Goal: Check status: Check status

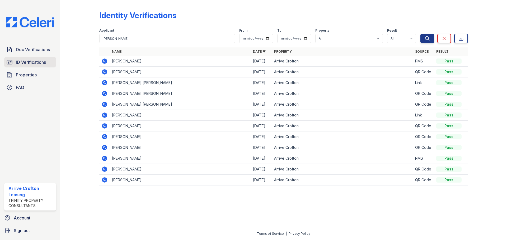
click at [39, 60] on span "ID Verifications" at bounding box center [31, 62] width 30 height 6
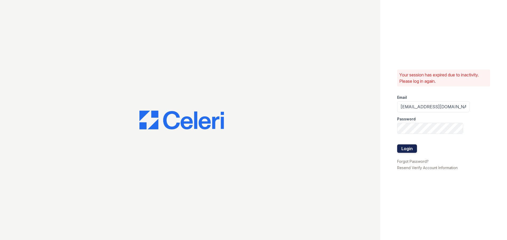
click at [409, 149] on button "Login" at bounding box center [407, 149] width 20 height 8
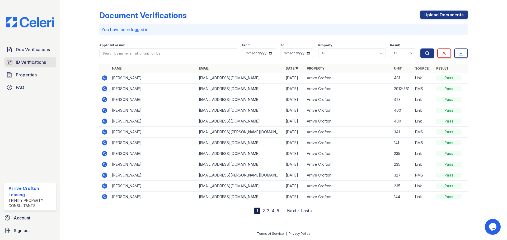
click at [25, 61] on span "ID Verifications" at bounding box center [31, 62] width 30 height 6
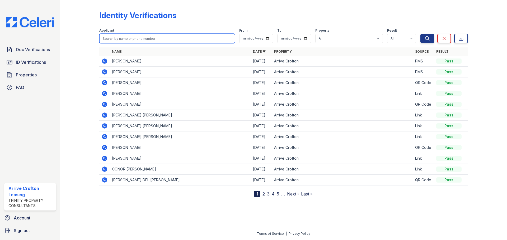
click at [124, 42] on input "search" at bounding box center [167, 39] width 136 height 10
type input "smothers"
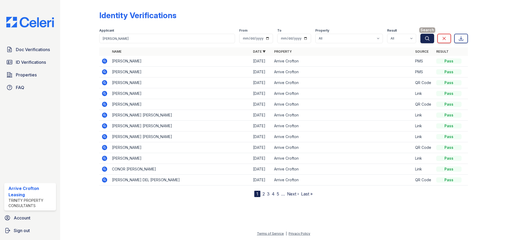
click at [427, 35] on button "Search" at bounding box center [427, 39] width 14 height 10
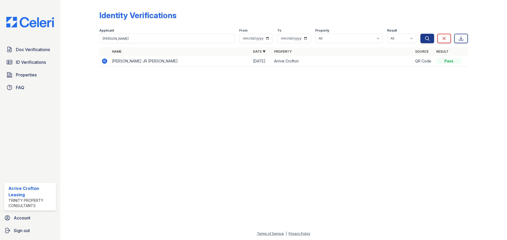
click at [105, 61] on icon at bounding box center [104, 61] width 5 height 5
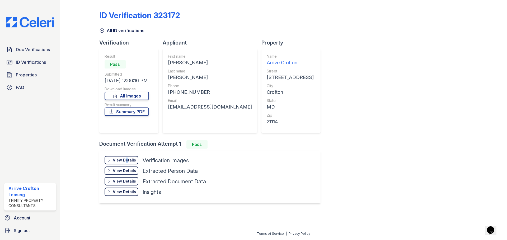
click at [125, 164] on div "View Details Details" at bounding box center [122, 160] width 34 height 8
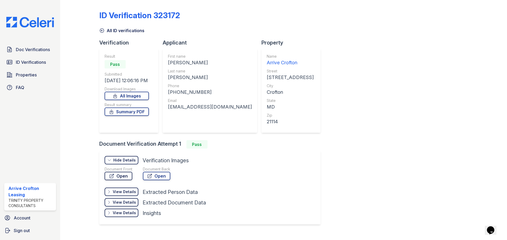
click at [123, 176] on link "Open" at bounding box center [119, 176] width 28 height 8
click at [156, 176] on link "Open" at bounding box center [156, 176] width 27 height 8
click at [125, 108] on link "Summary PDF" at bounding box center [127, 112] width 44 height 8
click at [126, 110] on link "Summary PDF" at bounding box center [127, 112] width 44 height 8
